Goal: Information Seeking & Learning: Learn about a topic

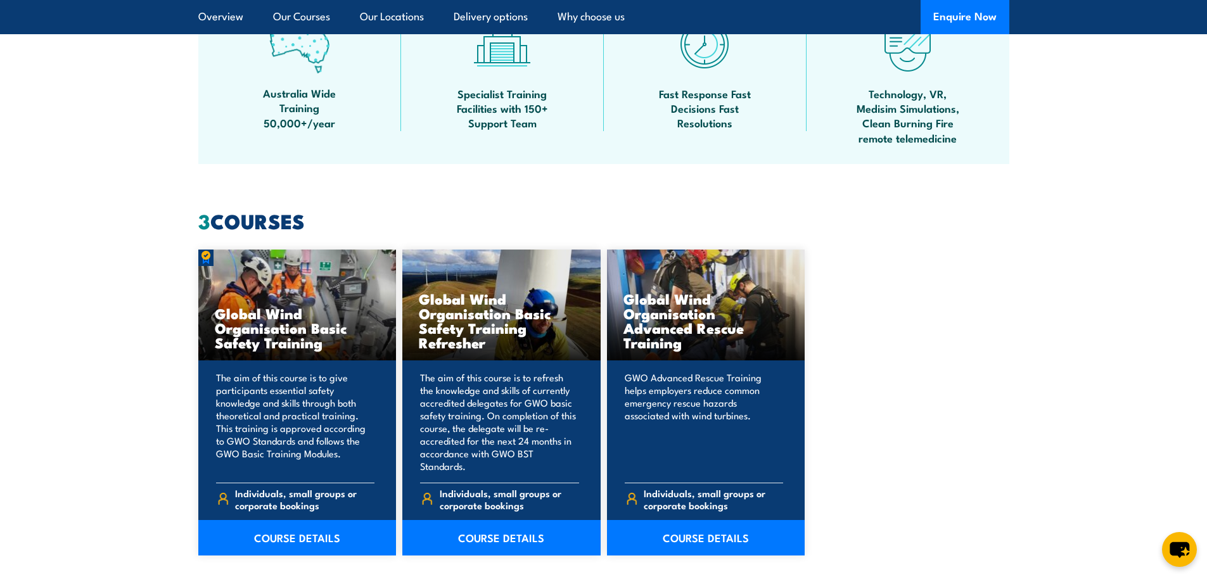
scroll to position [1014, 0]
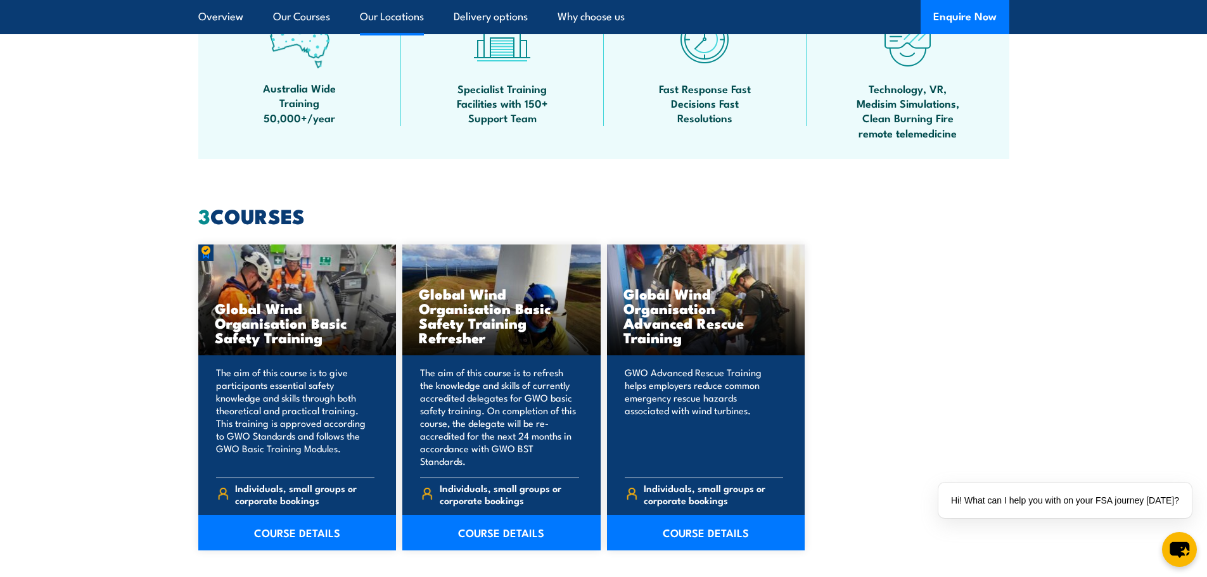
click at [373, 25] on link "Our Locations" at bounding box center [392, 17] width 64 height 34
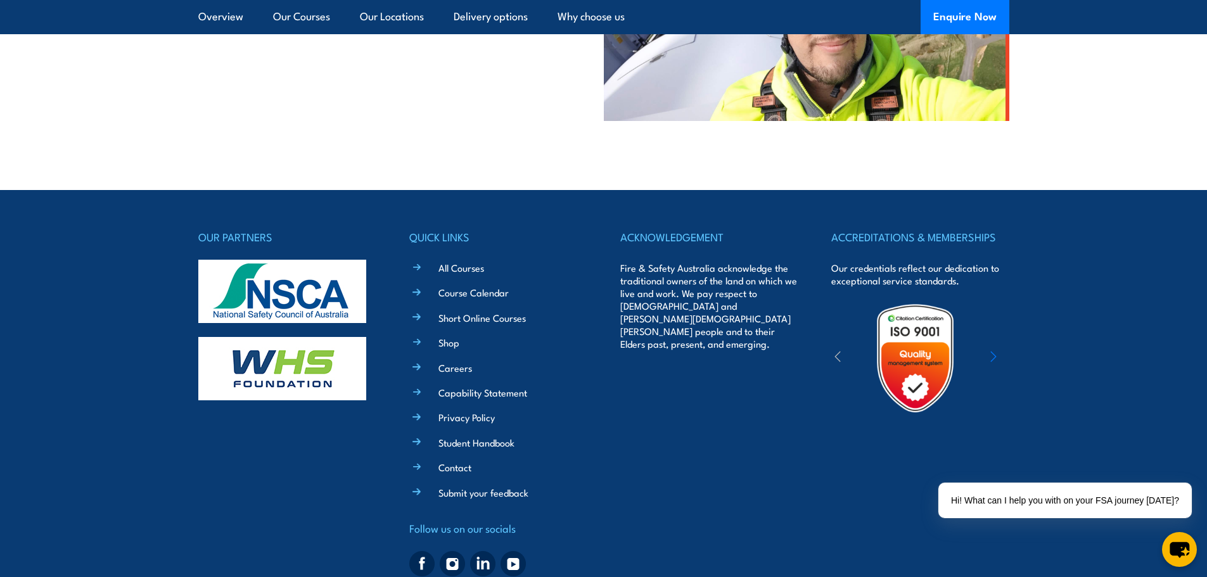
scroll to position [3489, 0]
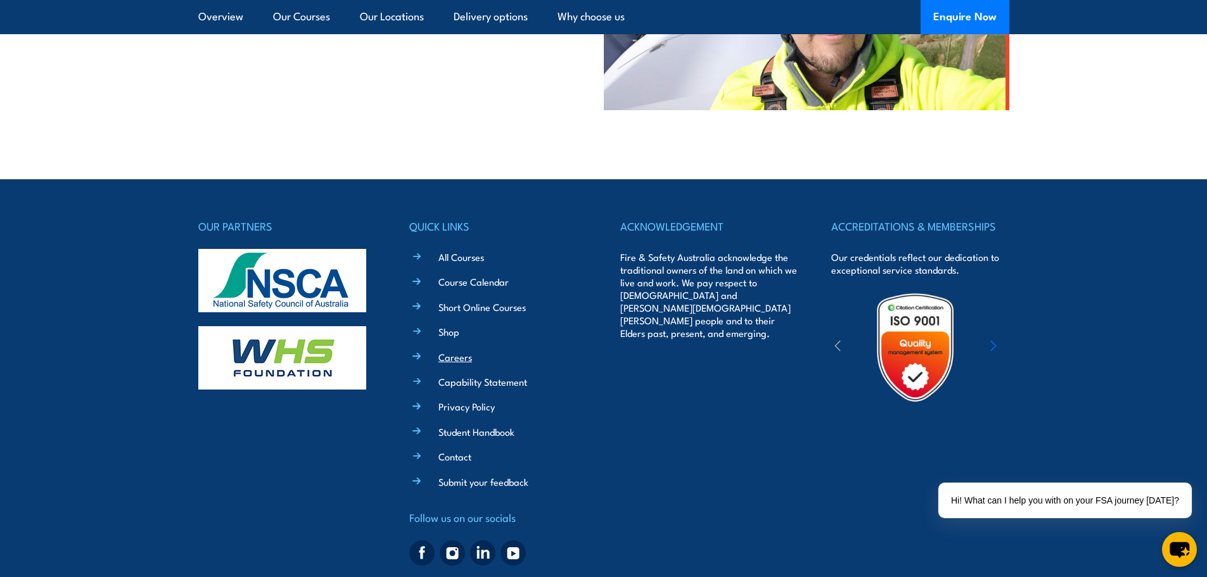
click at [451, 350] on link "Careers" at bounding box center [456, 356] width 34 height 13
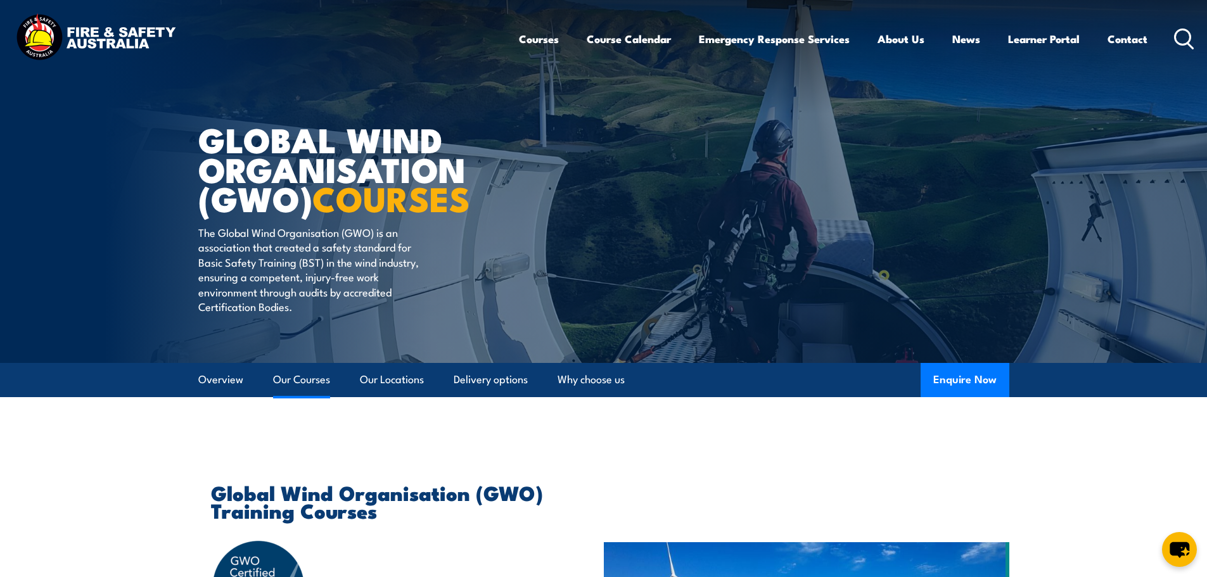
click at [311, 375] on link "Our Courses" at bounding box center [301, 380] width 57 height 34
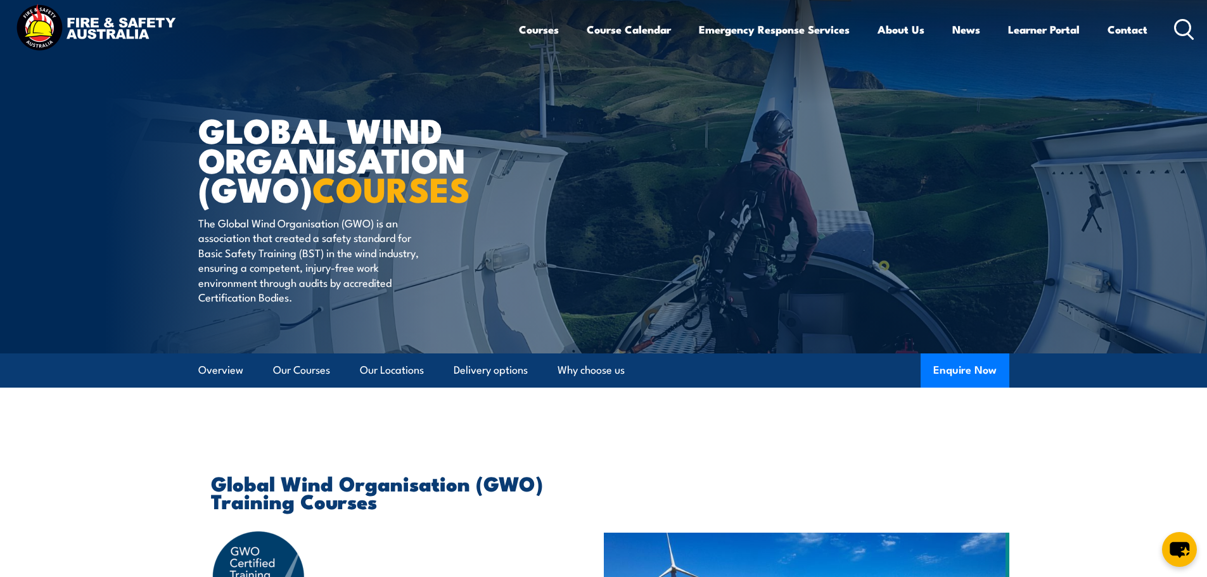
scroll to position [1, 0]
